Goal: Information Seeking & Learning: Learn about a topic

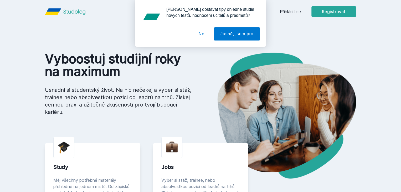
click at [330, 11] on div "[PERSON_NAME] dostávat tipy ohledně studia, nových testů, hodnocení učitelů a p…" at bounding box center [200, 23] width 401 height 47
click at [326, 11] on div "[PERSON_NAME] dostávat tipy ohledně studia, nových testů, hodnocení učitelů a p…" at bounding box center [200, 23] width 401 height 47
click at [205, 33] on button "Ne" at bounding box center [201, 33] width 19 height 13
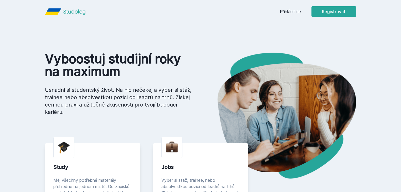
click at [308, 12] on header "Přihlásit se Registrovat" at bounding box center [200, 11] width 336 height 23
click at [301, 12] on link "Přihlásit se" at bounding box center [290, 11] width 21 height 6
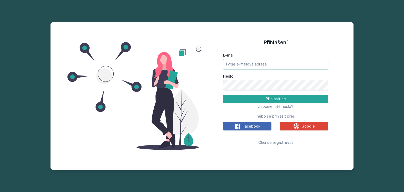
click at [282, 59] on input "E-mail" at bounding box center [275, 64] width 105 height 11
type input "[PERSON_NAME][EMAIL_ADDRESS][DOMAIN_NAME]"
click at [223, 95] on button "Přihlásit se" at bounding box center [275, 99] width 105 height 8
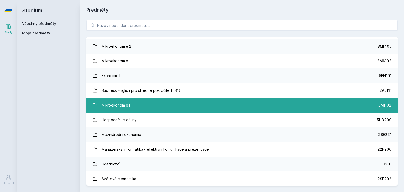
scroll to position [79, 0]
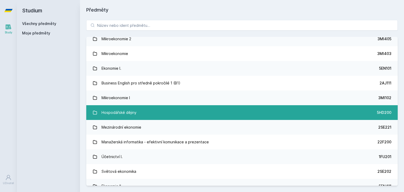
click at [158, 113] on link "Hospodářské dějiny 5HD200" at bounding box center [241, 112] width 311 height 15
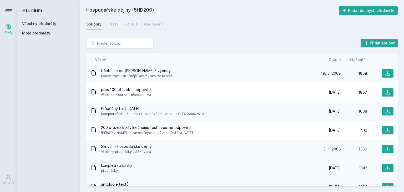
scroll to position [79, 0]
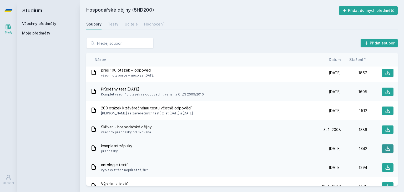
click at [387, 147] on button at bounding box center [387, 148] width 12 height 8
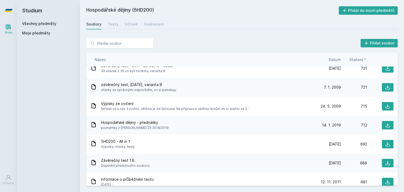
scroll to position [578, 0]
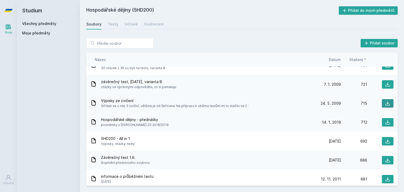
click at [381, 103] on button at bounding box center [387, 103] width 12 height 8
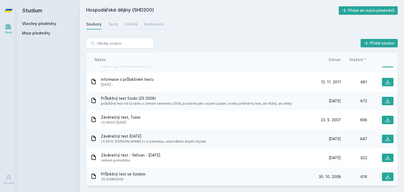
scroll to position [683, 0]
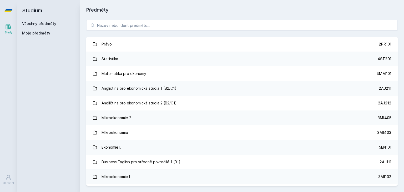
click at [7, 10] on icon at bounding box center [8, 10] width 8 height 3
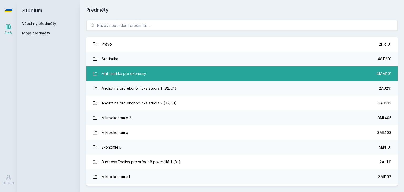
click at [138, 76] on div "Matematika pro ekonomy" at bounding box center [123, 73] width 45 height 11
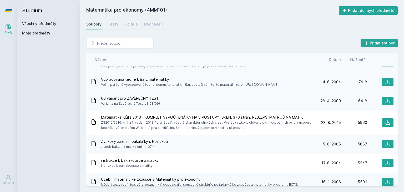
scroll to position [105, 0]
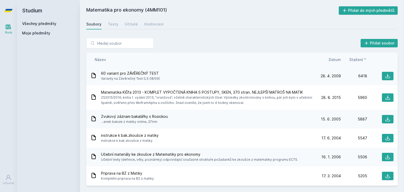
drag, startPoint x: 205, startPoint y: 117, endPoint x: 191, endPoint y: 37, distance: 80.8
click at [191, 33] on div "Přidat soubor Řazení: Název Datum Stažení Název Datum Stažení 4MM101 - CELKOVÝ …" at bounding box center [242, 112] width 324 height 160
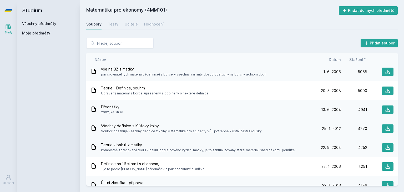
scroll to position [236, 0]
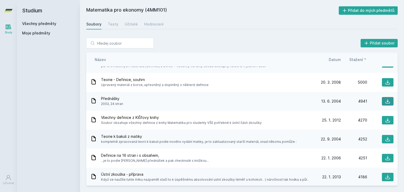
click at [386, 99] on icon at bounding box center [387, 101] width 5 height 5
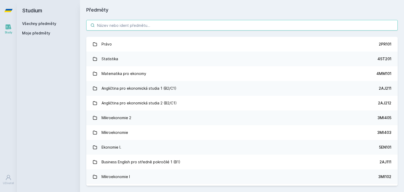
click at [191, 25] on input "search" at bounding box center [241, 25] width 311 height 11
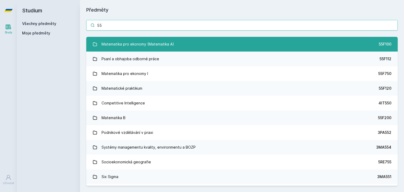
type input "55"
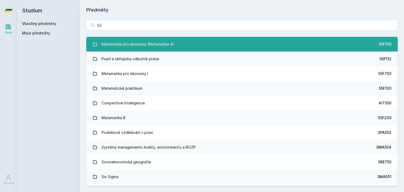
click at [214, 43] on link "Matematika pro ekonomy (Matematika A) 55F100" at bounding box center [241, 44] width 311 height 15
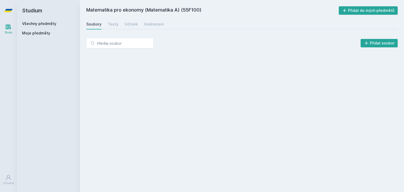
click at [214, 43] on div "Přidat soubor" at bounding box center [241, 43] width 311 height 11
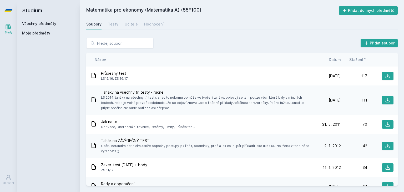
click at [201, 42] on div "Přidat soubor" at bounding box center [241, 43] width 311 height 11
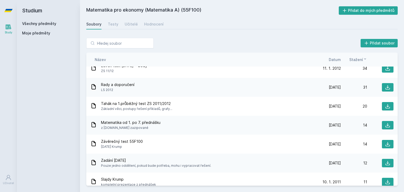
scroll to position [105, 0]
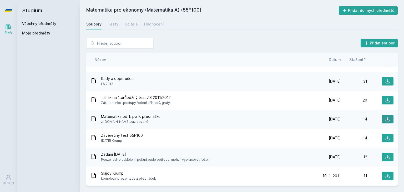
click at [386, 118] on icon at bounding box center [387, 118] width 5 height 5
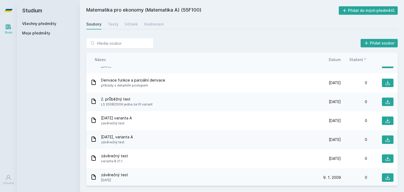
scroll to position [691, 0]
